Goal: Task Accomplishment & Management: Manage account settings

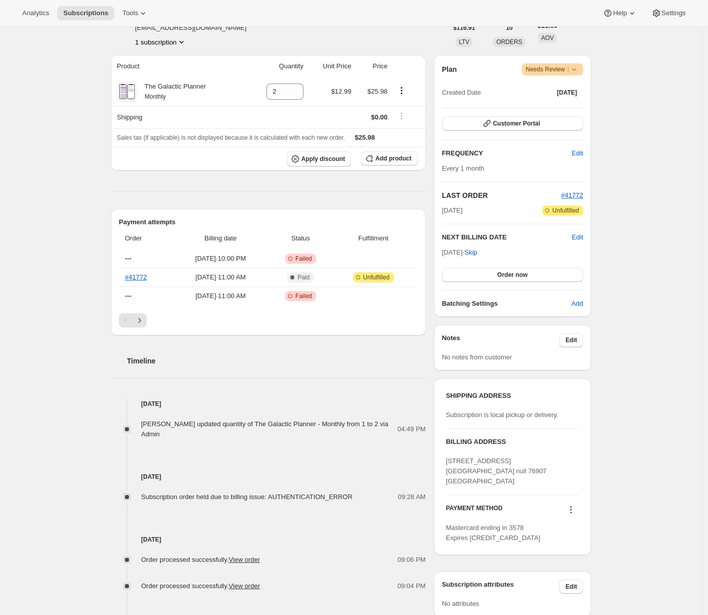
scroll to position [123, 0]
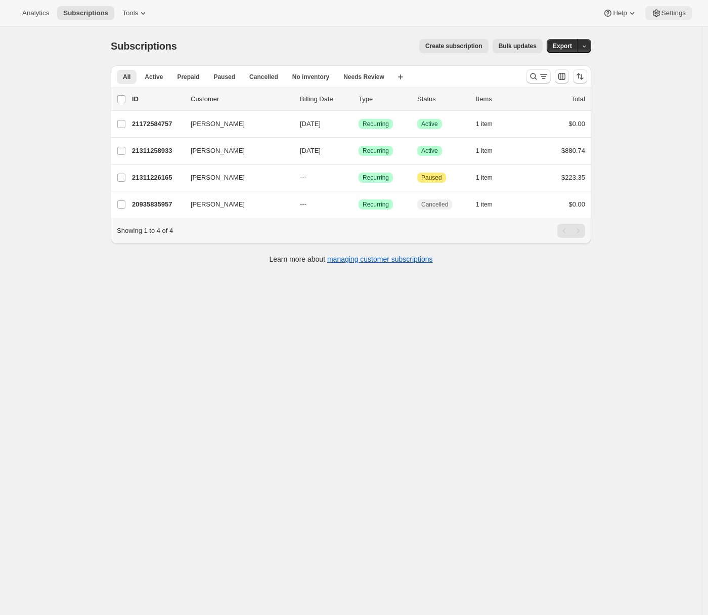
click at [686, 16] on button "Settings" at bounding box center [668, 13] width 47 height 14
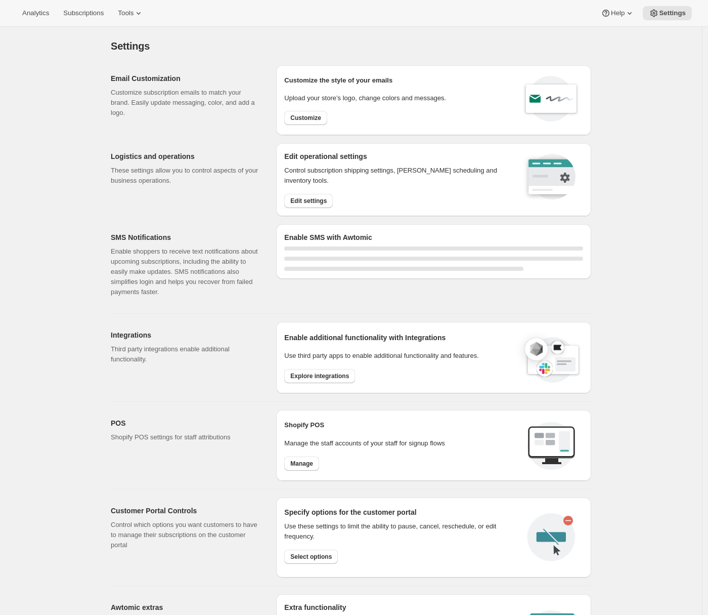
select select "22:00"
select select "09:00"
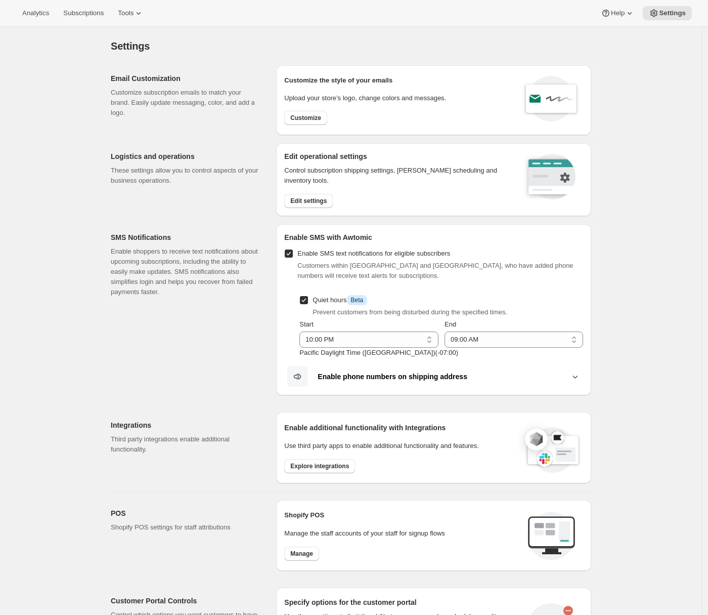
scroll to position [254, 0]
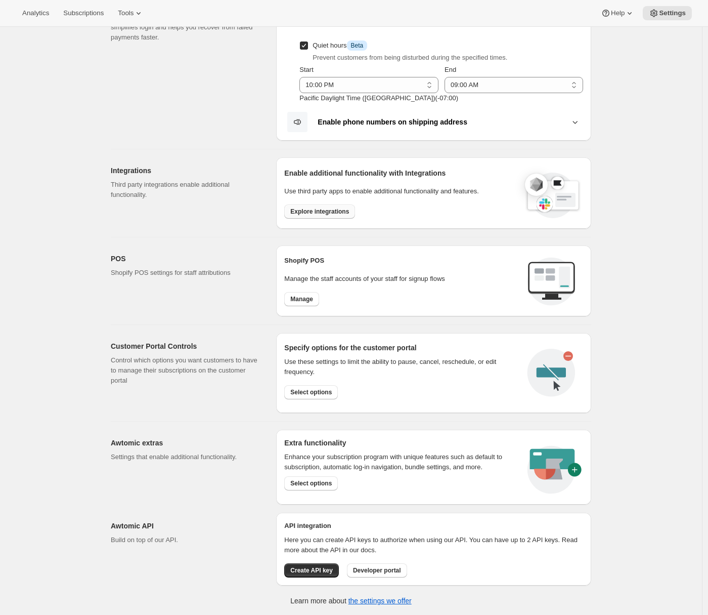
click at [320, 213] on span "Explore integrations" at bounding box center [319, 211] width 59 height 8
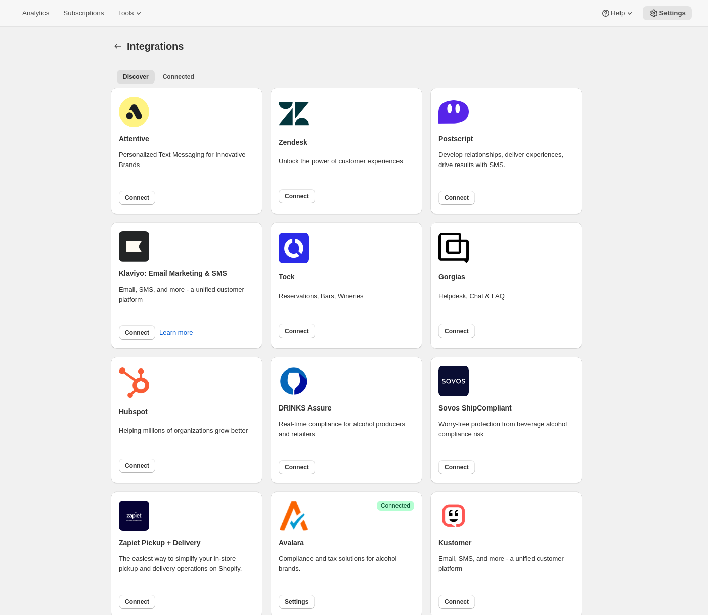
scroll to position [151, 0]
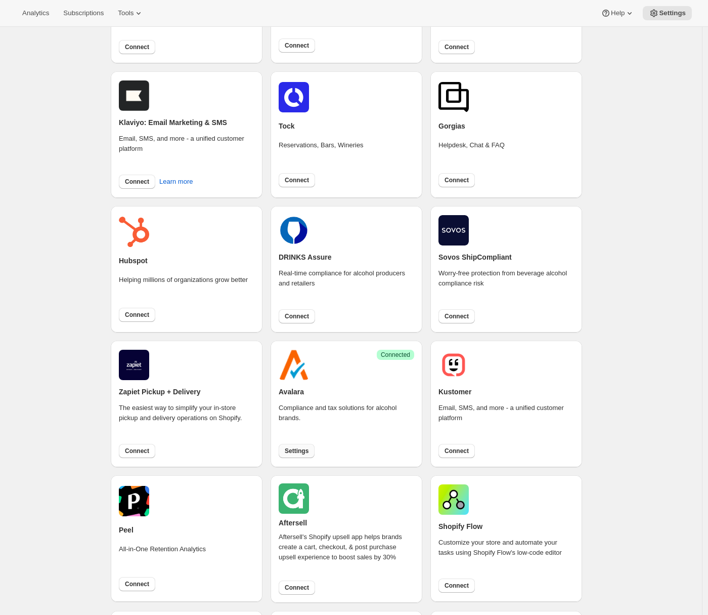
click at [300, 455] on button "Settings" at bounding box center [297, 451] width 36 height 14
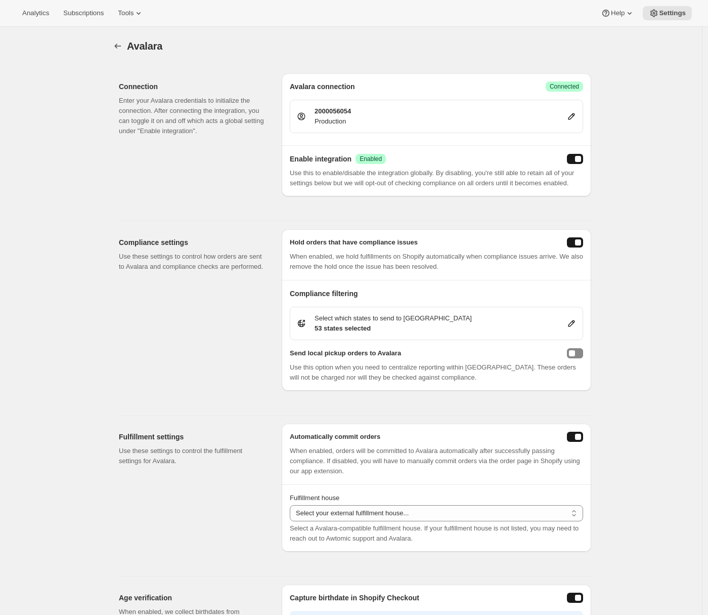
click at [576, 117] on icon at bounding box center [571, 116] width 10 height 10
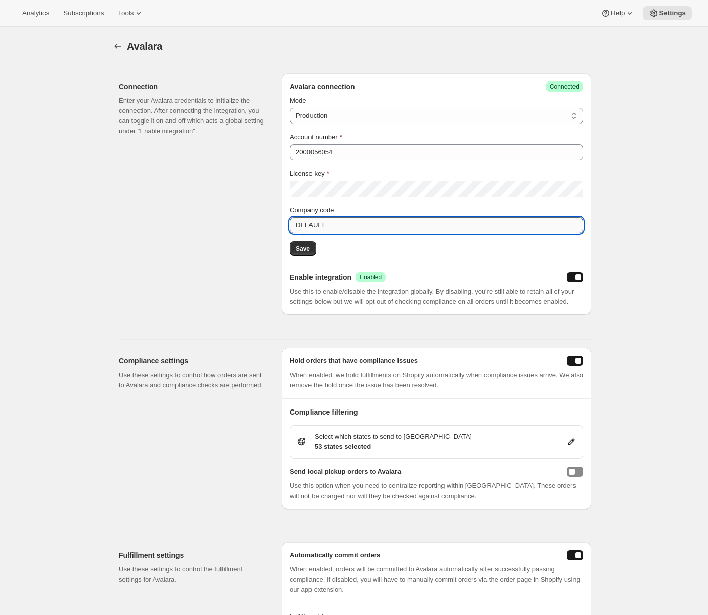
click at [355, 225] on input "DEFAULT" at bounding box center [436, 225] width 293 height 16
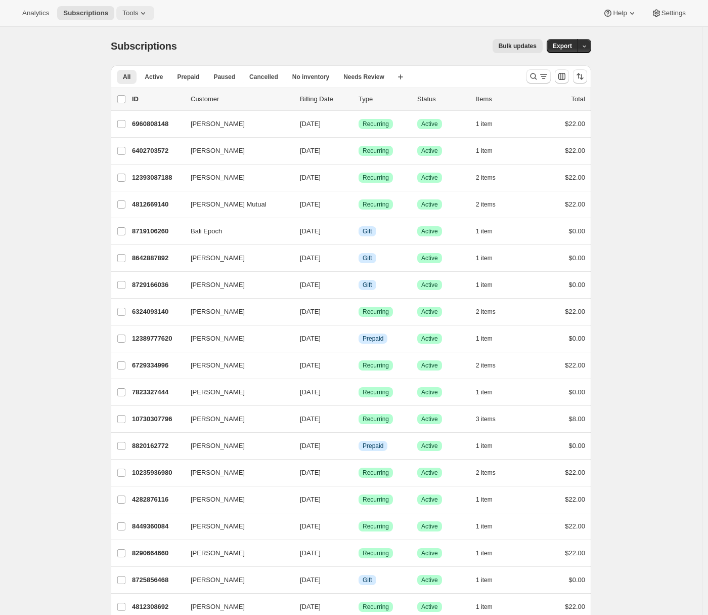
click at [134, 13] on span "Tools" at bounding box center [130, 13] width 16 height 8
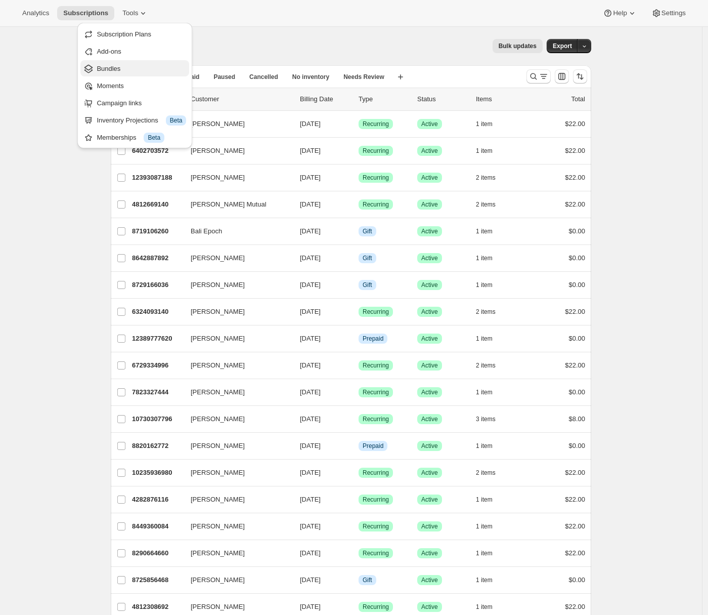
click at [119, 68] on span "Bundles" at bounding box center [109, 69] width 24 height 8
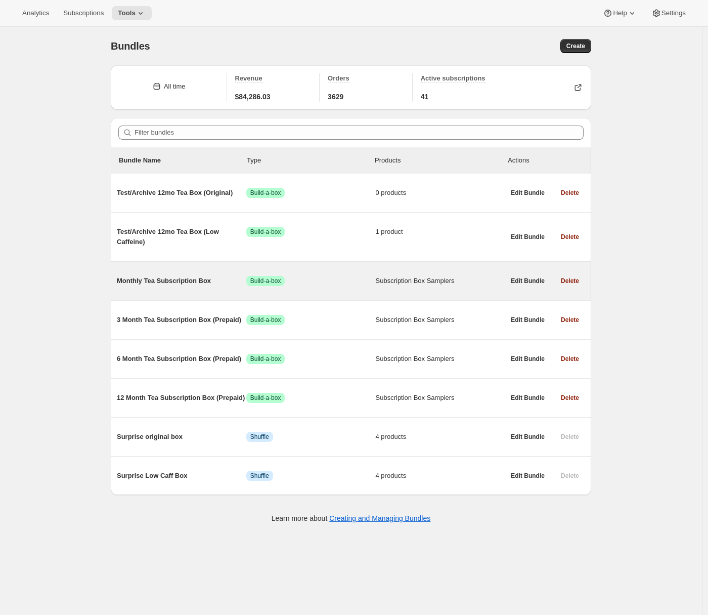
click at [177, 278] on span "Monthly Tea Subscription Box" at bounding box center [181, 281] width 129 height 10
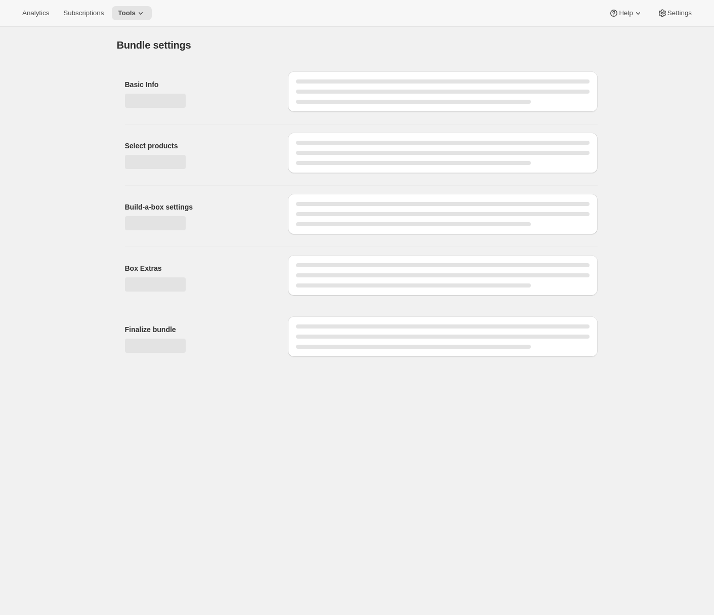
type input "Monthly Tea Subscription Box"
radio input "true"
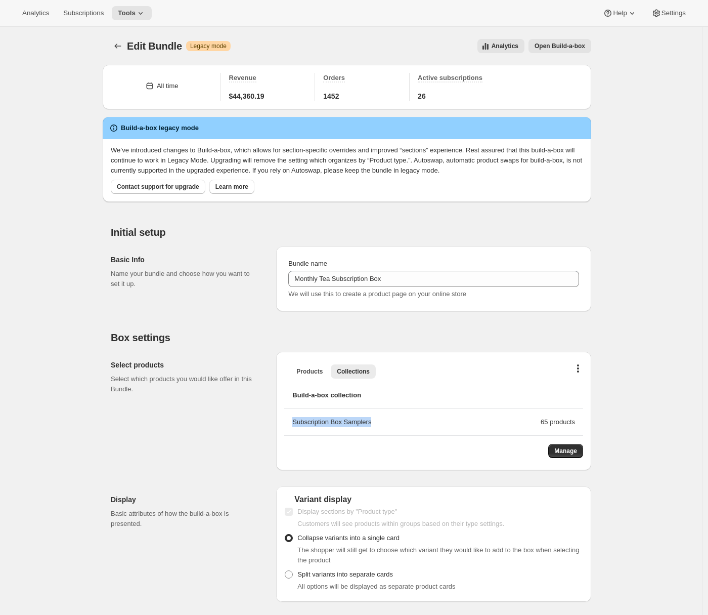
drag, startPoint x: 373, startPoint y: 423, endPoint x: 297, endPoint y: 423, distance: 76.4
click at [297, 423] on div "Subscription Box Samplers" at bounding box center [416, 422] width 248 height 10
copy div "Subscription Box Samplers"
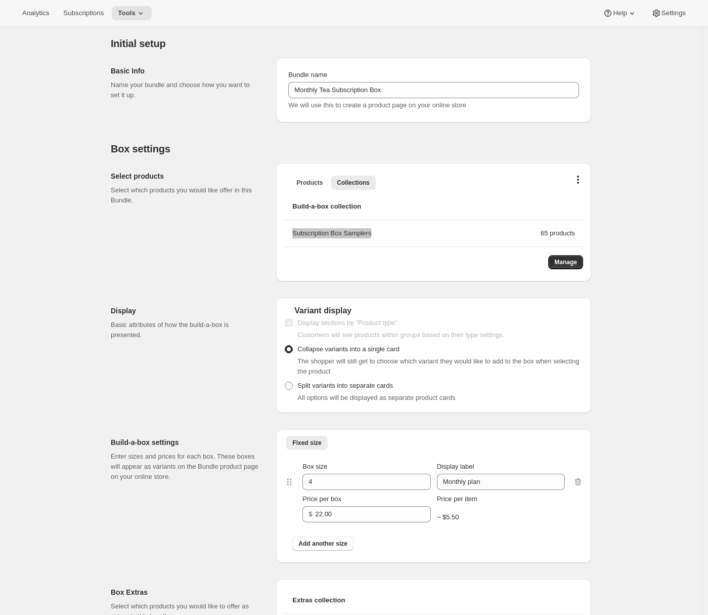
scroll to position [88, 0]
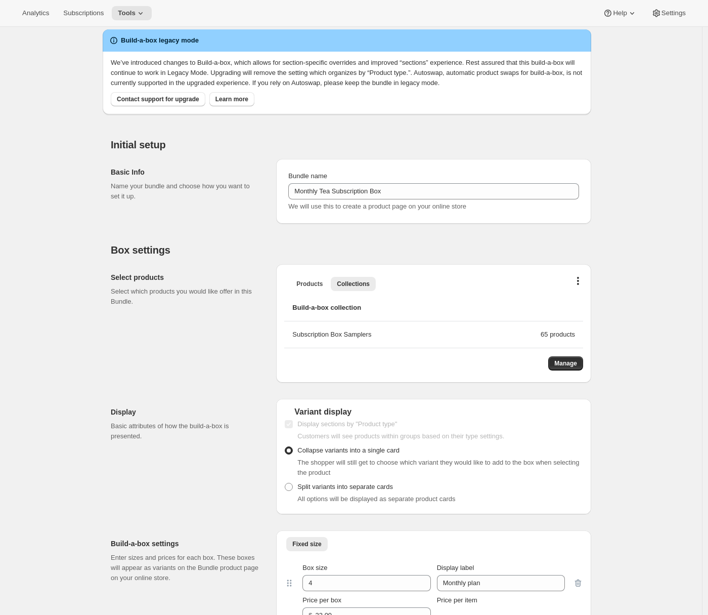
click at [41, 174] on div "Edit Bundle. This page is ready Edit Bundle Warning Legacy mode Analytics Open …" at bounding box center [351, 536] width 702 height 1194
click at [579, 282] on icon "button" at bounding box center [578, 281] width 2 height 8
click at [593, 304] on span "Bulk Autoswap for existing subscribers" at bounding box center [576, 301] width 112 height 8
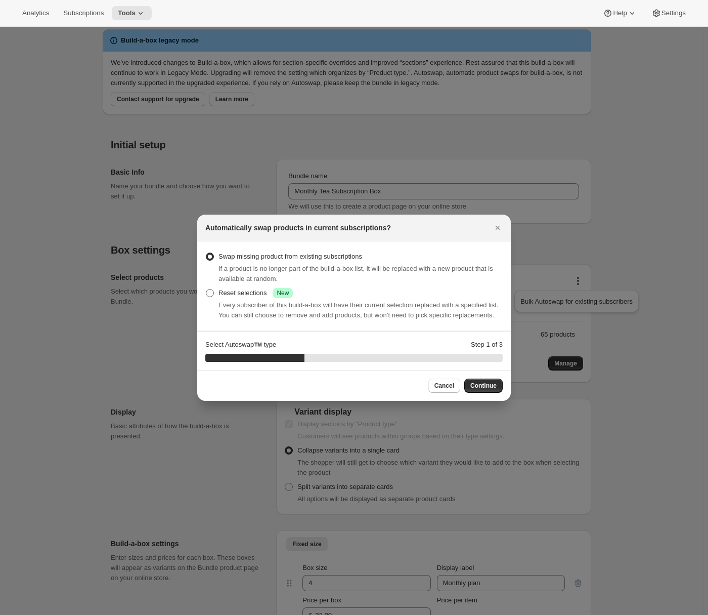
click at [212, 290] on span ":rb6:" at bounding box center [210, 293] width 8 height 8
click at [206, 289] on input "Reset selections Success New" at bounding box center [206, 289] width 1 height 1
radio input "true"
click at [501, 223] on icon "Close" at bounding box center [498, 228] width 10 height 10
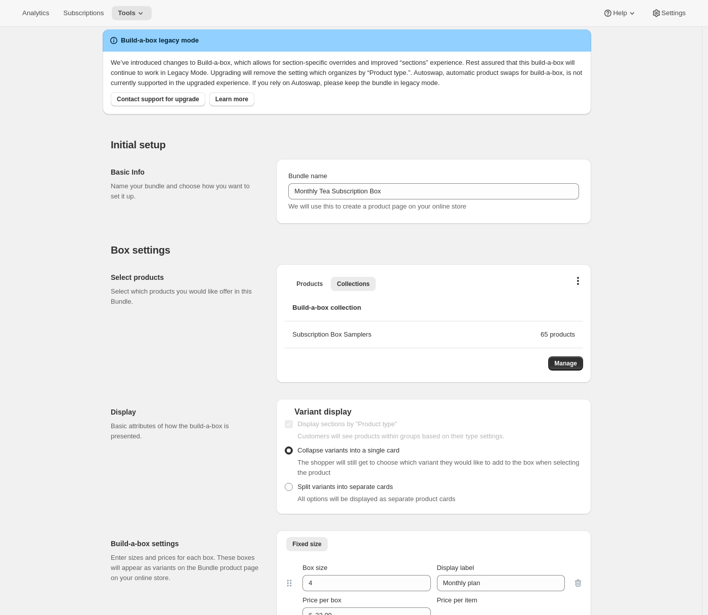
click at [36, 213] on div "Edit Bundle. This page is ready Edit Bundle Warning Legacy mode Analytics Open …" at bounding box center [351, 536] width 702 height 1194
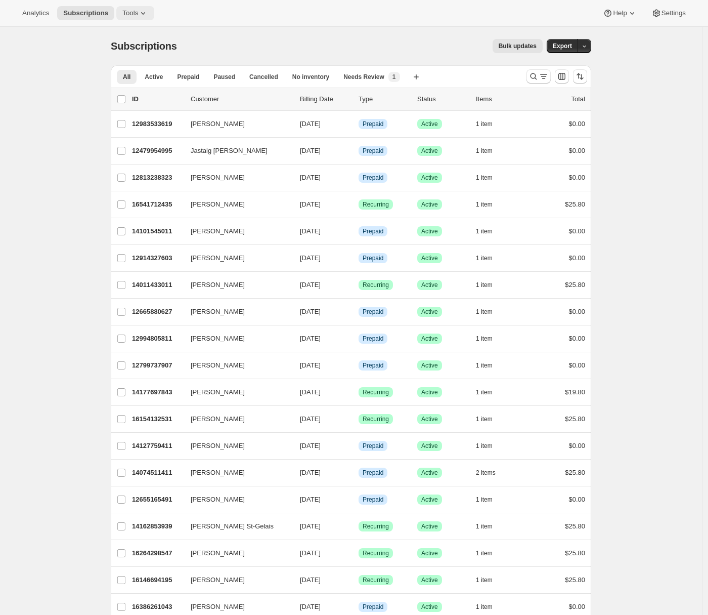
click at [144, 16] on icon at bounding box center [143, 13] width 10 height 10
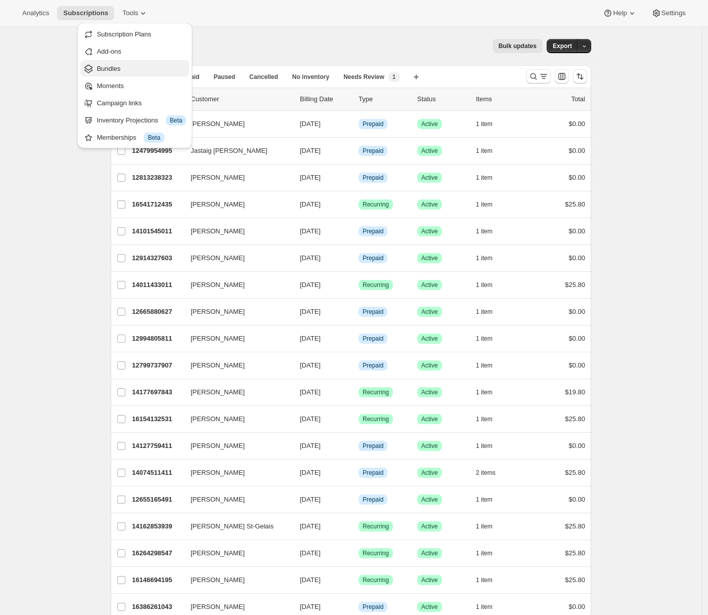
click at [122, 68] on span "Bundles" at bounding box center [142, 69] width 90 height 10
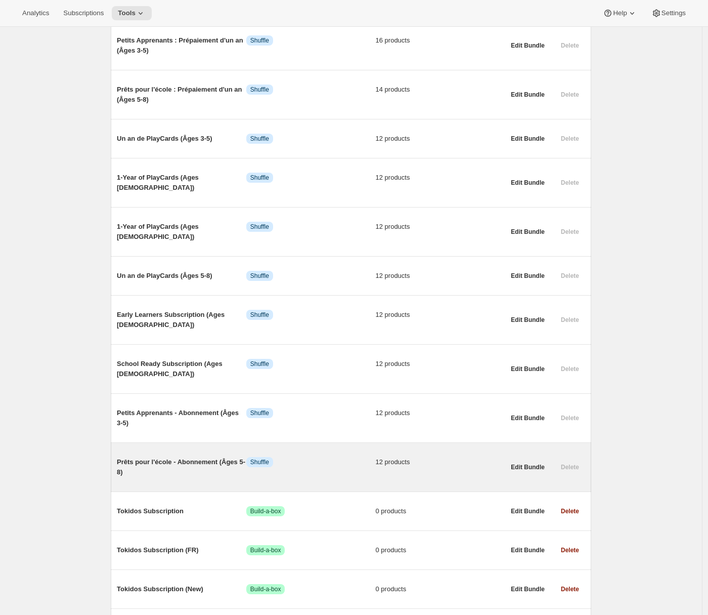
scroll to position [444, 0]
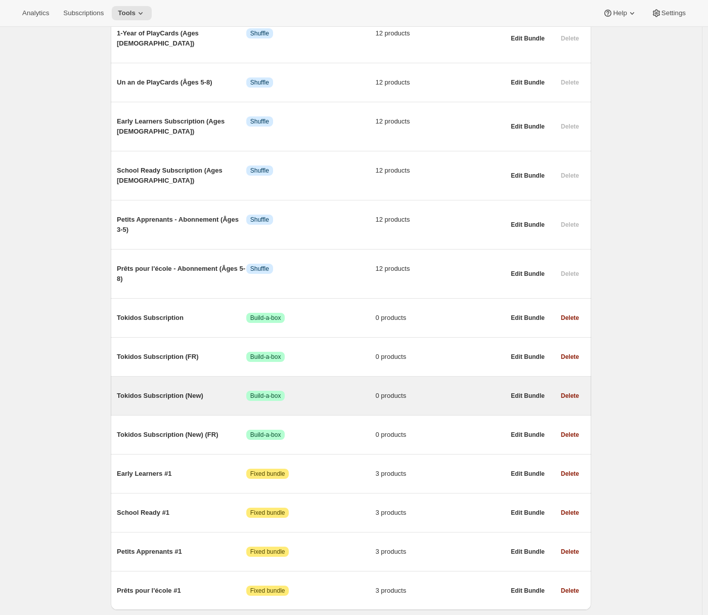
click at [192, 390] on span "Tokidos Subscription (New)" at bounding box center [181, 395] width 129 height 10
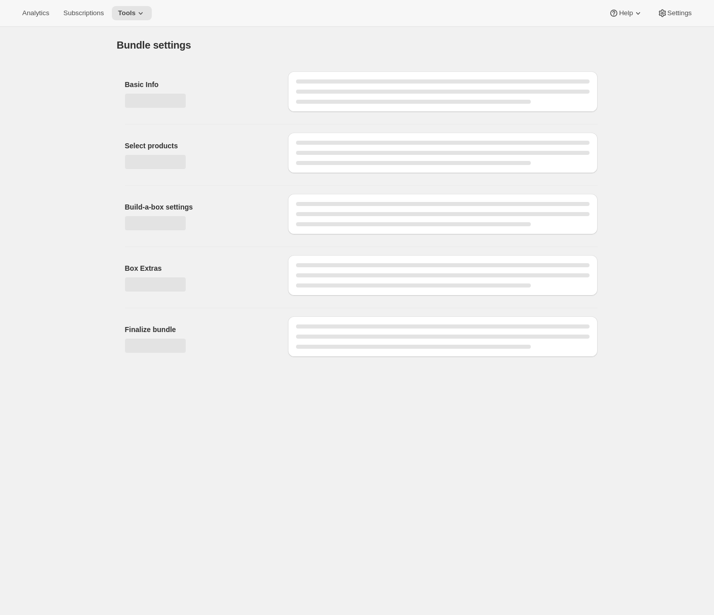
type input "Tokidos Subscription (New)"
radio input "true"
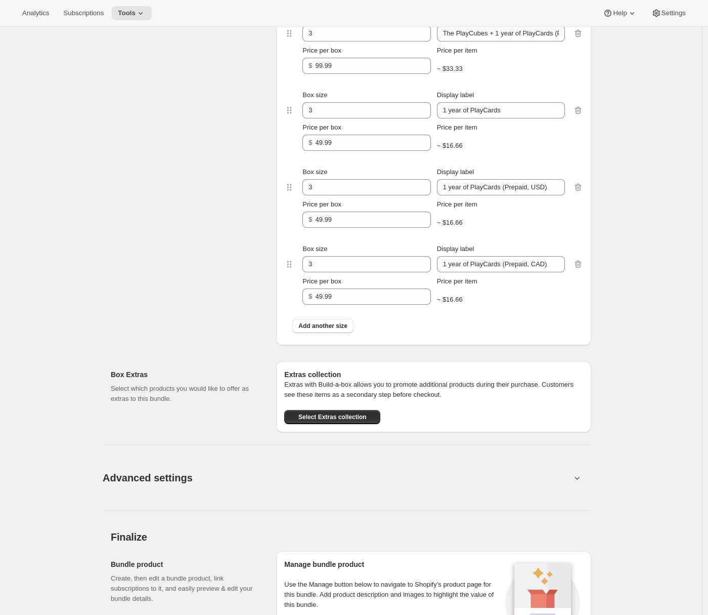
scroll to position [902, 0]
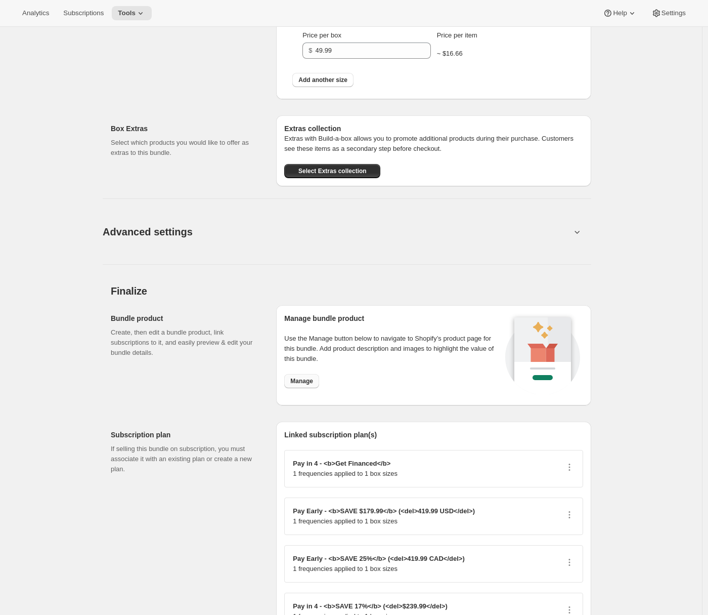
click at [305, 379] on span "Manage" at bounding box center [301, 381] width 23 height 8
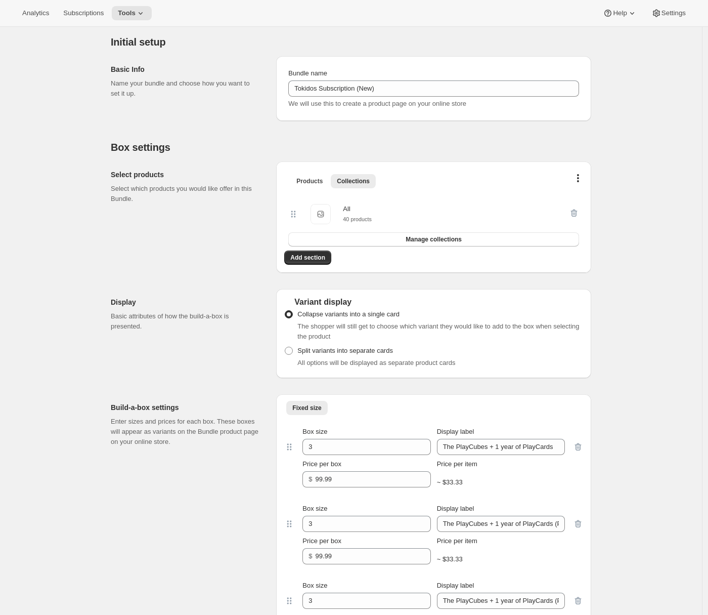
scroll to position [0, 0]
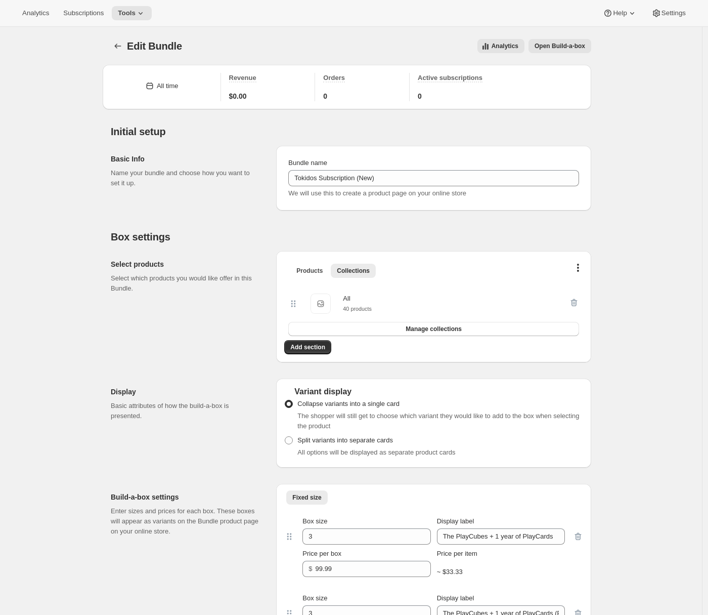
click at [549, 43] on span "Open Build-a-box" at bounding box center [560, 46] width 51 height 8
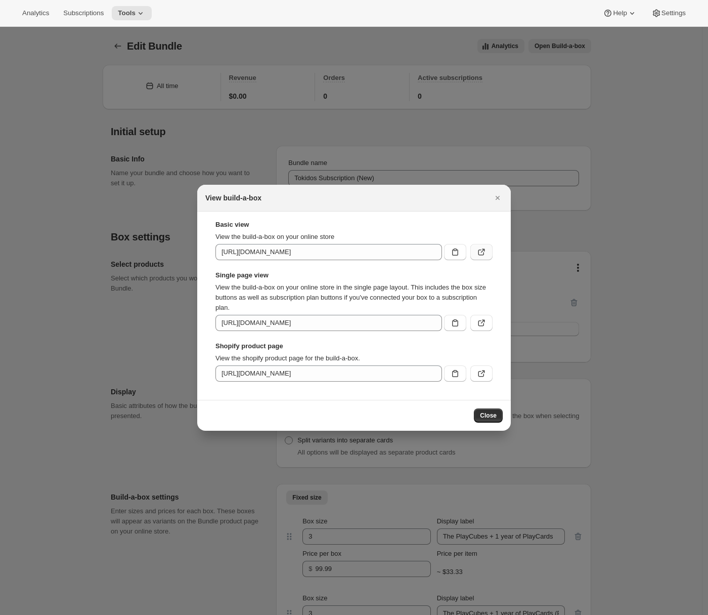
click at [484, 254] on icon ":re4:" at bounding box center [481, 252] width 10 height 10
click at [497, 193] on icon "Close" at bounding box center [498, 198] width 10 height 10
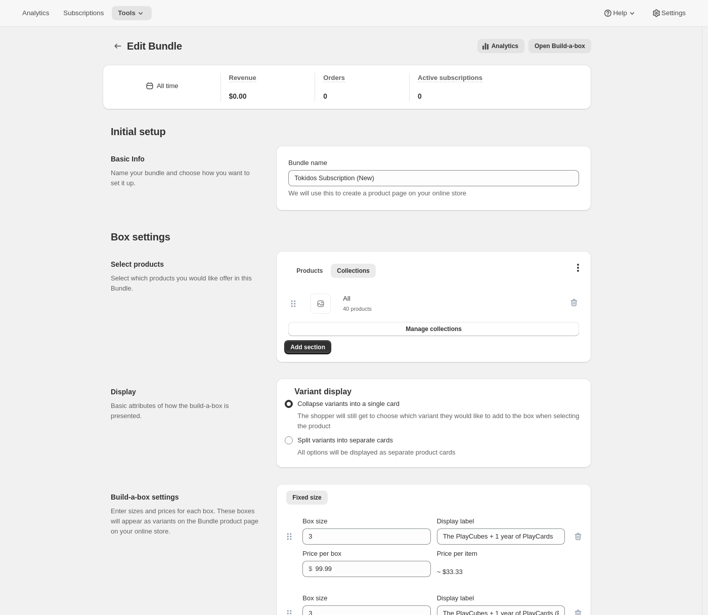
click at [96, 15] on span "Subscriptions" at bounding box center [83, 13] width 40 height 8
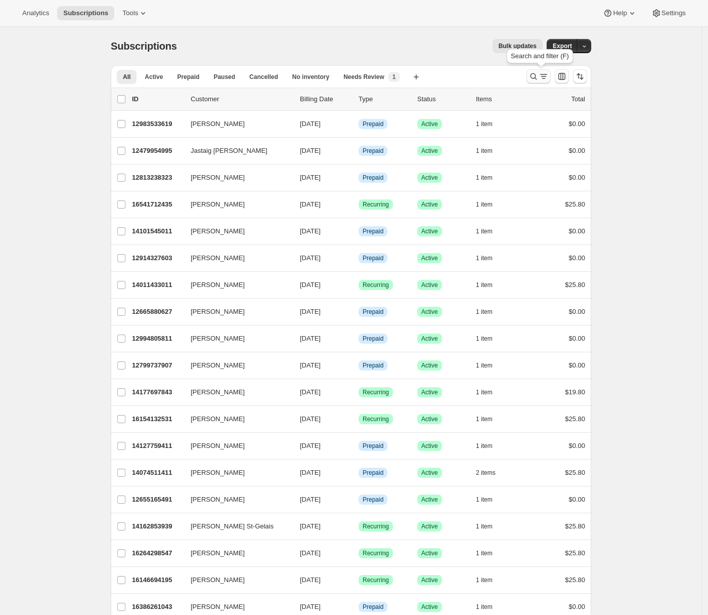
click at [542, 78] on icon "Search and filter results" at bounding box center [544, 76] width 10 height 10
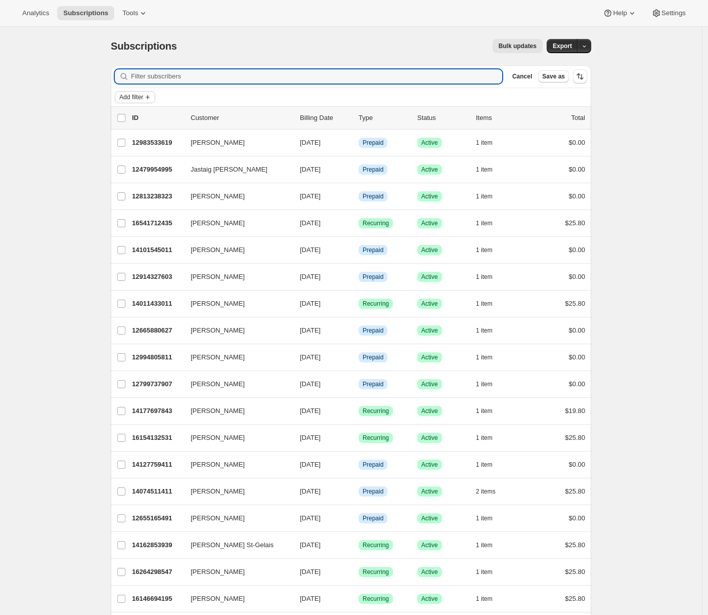
click at [143, 97] on span "Add filter" at bounding box center [131, 97] width 24 height 8
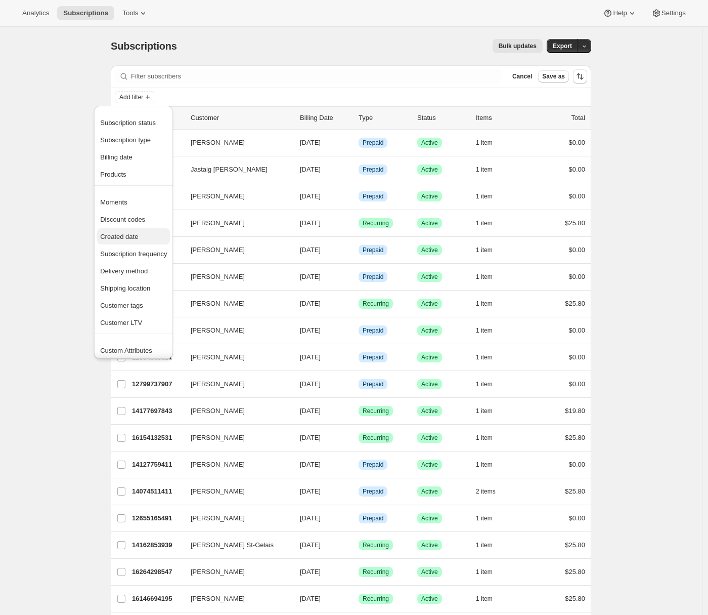
click at [127, 244] on button "Created date" at bounding box center [133, 236] width 73 height 16
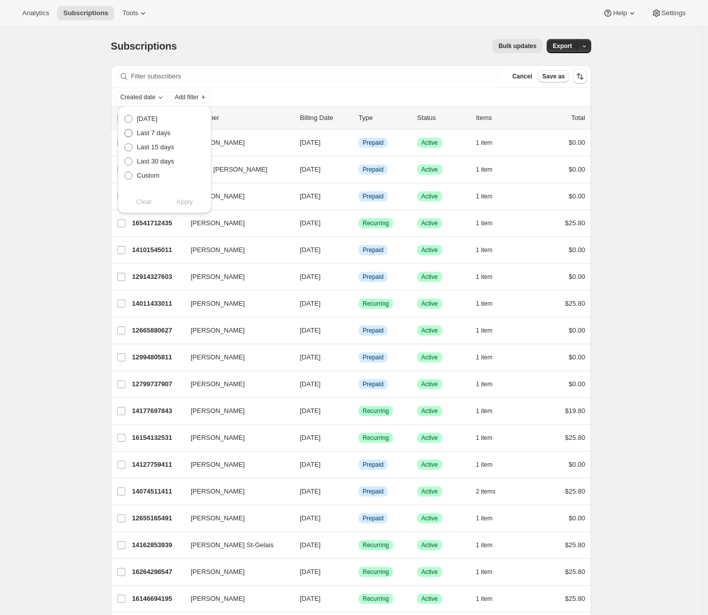
click at [131, 133] on span at bounding box center [128, 133] width 8 height 8
click at [125, 129] on input "Last 7 days" at bounding box center [124, 129] width 1 height 1
radio input "true"
click at [190, 202] on span "Apply" at bounding box center [185, 202] width 17 height 10
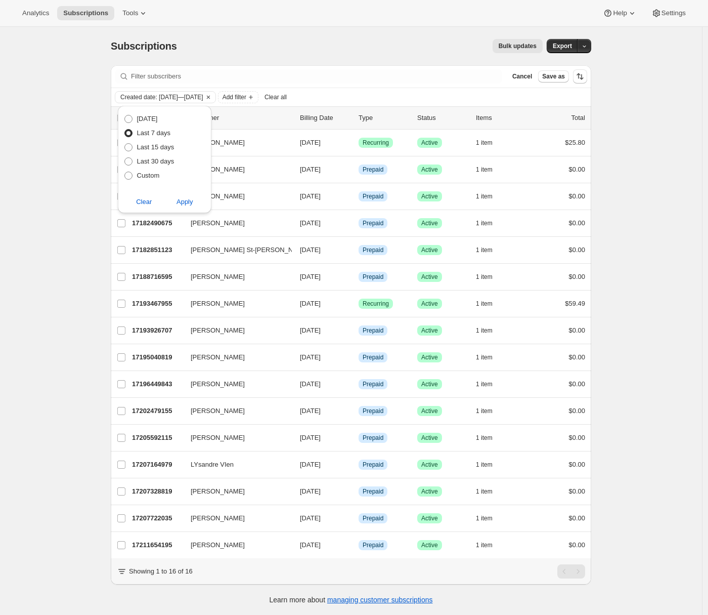
click at [77, 213] on div "Subscriptions. This page is ready Subscriptions Bulk updates More actions Bulk …" at bounding box center [351, 334] width 702 height 615
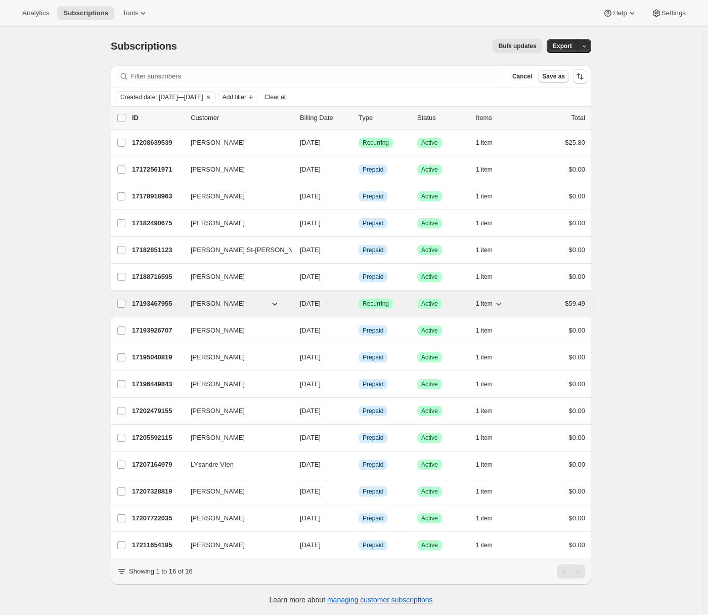
click at [159, 303] on p "17193467955" at bounding box center [157, 303] width 51 height 10
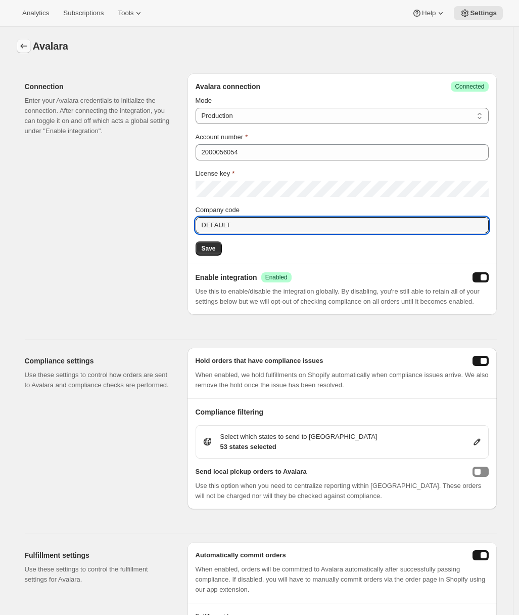
click at [23, 46] on icon "button" at bounding box center [24, 46] width 10 height 10
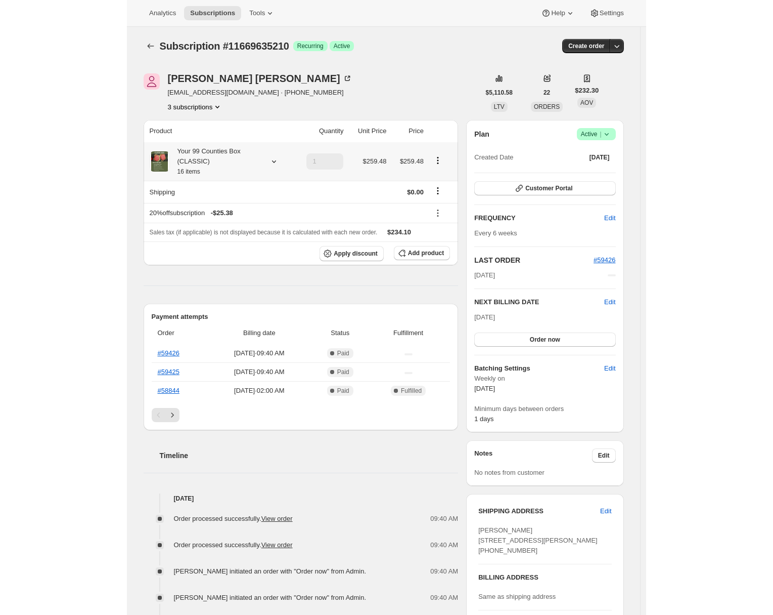
scroll to position [251, 0]
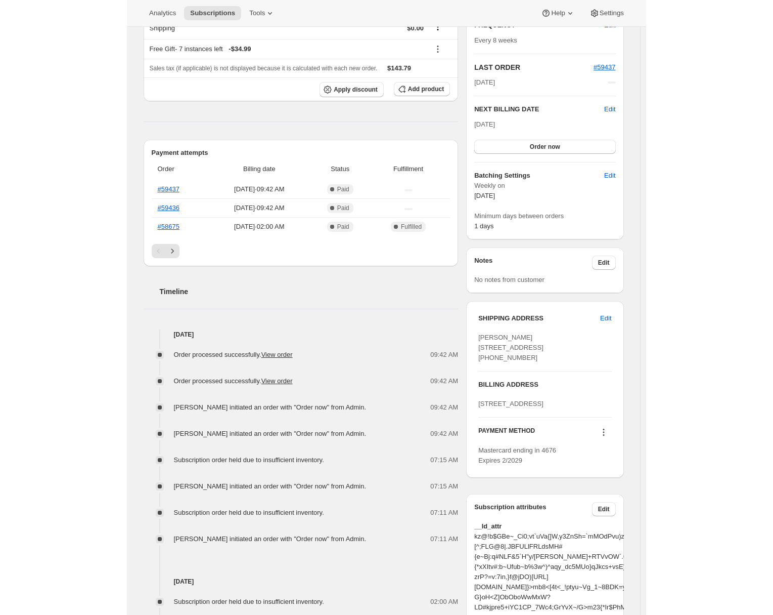
scroll to position [180, 0]
